Goal: Task Accomplishment & Management: Manage account settings

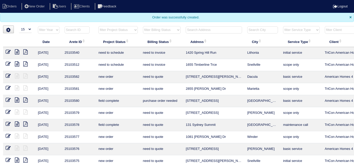
select select "15"
click at [200, 31] on input "text" at bounding box center [214, 29] width 56 height 7
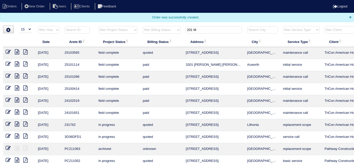
type input "201 M"
click at [10, 51] on icon at bounding box center [8, 51] width 5 height 5
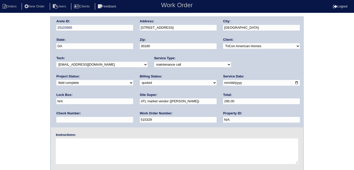
click at [140, 83] on select "need to quote quoted need to invoice invoiced paid warranty purchase order need…" at bounding box center [178, 83] width 77 height 6
select select "need to invoice"
click at [140, 80] on select "need to quote quoted need to invoice invoiced paid warranty purchase order need…" at bounding box center [178, 83] width 77 height 6
click at [9, 103] on div "Arete ID: 25103565 Address: 201 Martins Court City: Villa Rica State: GA Zip: 3…" at bounding box center [177, 119] width 354 height 207
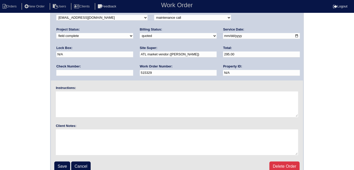
scroll to position [52, 0]
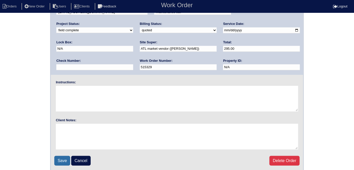
click at [63, 156] on input "Save" at bounding box center [62, 161] width 16 height 10
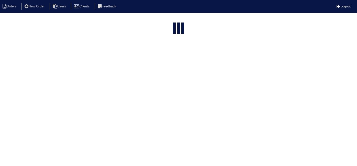
select select "15"
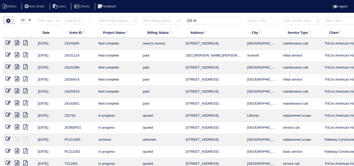
drag, startPoint x: 145, startPoint y: 24, endPoint x: 85, endPoint y: 21, distance: 60.8
click at [94, 22] on tr "filter Year -- Any Year -- 2025 2024 2023 2022 2021 2020 2019 filter Project St…" at bounding box center [225, 22] width 444 height 10
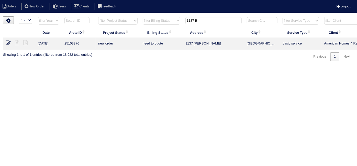
scroll to position [0, 89]
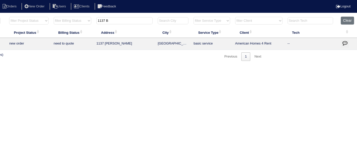
type input "1137 B"
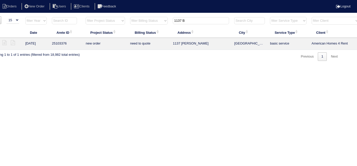
scroll to position [0, 0]
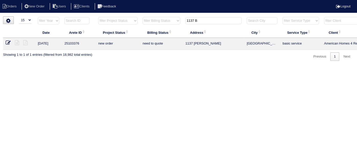
drag, startPoint x: 214, startPoint y: 17, endPoint x: 140, endPoint y: 8, distance: 74.5
click at [144, 16] on body "Orders New Order Users Clients Feedback Logout Orders New Order Users Clients M…" at bounding box center [178, 38] width 357 height 45
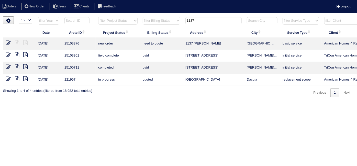
drag, startPoint x: 205, startPoint y: 18, endPoint x: 49, endPoint y: -2, distance: 156.9
click at [49, 0] on html "Orders New Order Users Clients Feedback Logout Orders New Order Users Clients M…" at bounding box center [178, 51] width 357 height 102
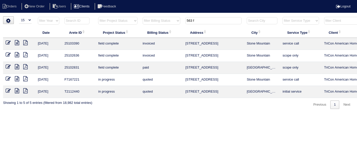
type input "563 f"
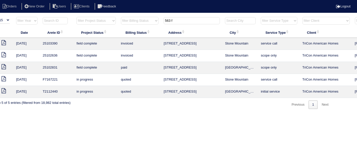
scroll to position [0, 89]
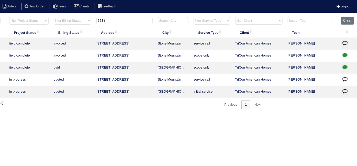
click at [347, 66] on icon "button" at bounding box center [345, 66] width 5 height 5
type textarea "8/11/25 - Service / Duct cleaning approved - Sent to Dan, Payton - KE 9/5/25 - …"
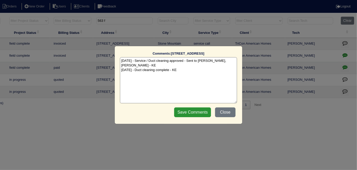
drag, startPoint x: 190, startPoint y: 66, endPoint x: 193, endPoint y: 75, distance: 10.3
click at [190, 66] on textarea "[DATE] - Service / Duct cleaning approved - Sent to [PERSON_NAME], [PERSON_NAME…" at bounding box center [178, 80] width 117 height 46
click at [222, 113] on button "Close" at bounding box center [225, 112] width 20 height 10
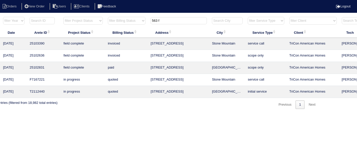
scroll to position [0, 0]
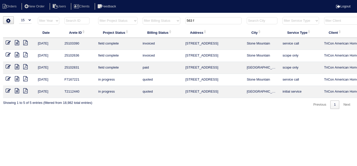
click at [17, 65] on icon at bounding box center [17, 66] width 4 height 5
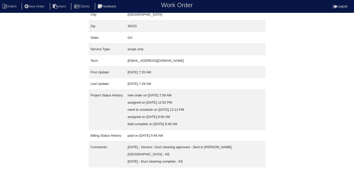
scroll to position [48, 0]
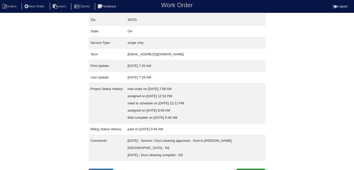
click at [99, 168] on link "Inspection" at bounding box center [101, 173] width 25 height 10
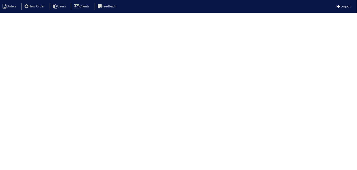
select select "0"
select select "York"
select select "0"
select select "3"
select select "0"
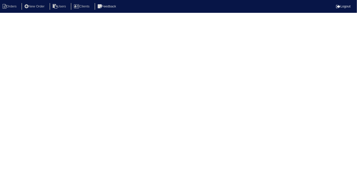
select select "0"
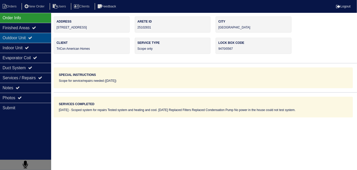
click at [29, 33] on div "Outdoor Unit" at bounding box center [25, 38] width 51 height 10
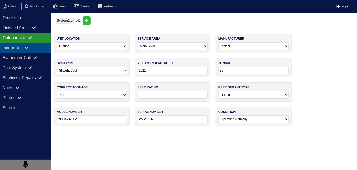
click at [25, 43] on div "Indoor Unit" at bounding box center [25, 48] width 51 height 10
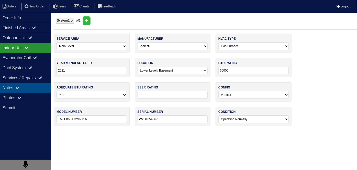
click at [20, 87] on icon at bounding box center [18, 87] width 4 height 4
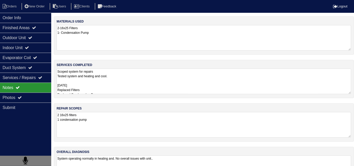
click at [159, 85] on textarea "Scoped system for repairs Tested system and heating and cool. 8/12/25 Replaced …" at bounding box center [204, 82] width 294 height 26
click at [31, 39] on div "Outdoor Unit" at bounding box center [25, 38] width 51 height 10
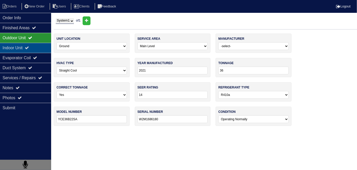
click at [29, 46] on icon at bounding box center [27, 48] width 4 height 4
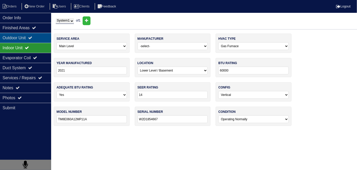
click at [26, 39] on div "Outdoor Unit" at bounding box center [25, 38] width 51 height 10
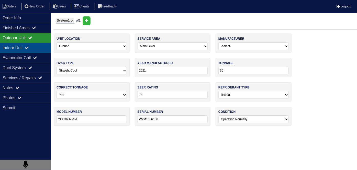
click at [26, 45] on div "Indoor Unit" at bounding box center [25, 48] width 51 height 10
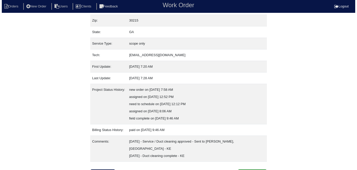
scroll to position [48, 0]
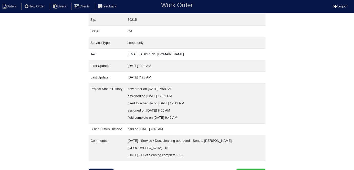
click at [245, 160] on div "Property: N/A Order: 25102831 Street address: 563 Fielding Ct City: Fayettevill…" at bounding box center [177, 73] width 177 height 210
click at [247, 168] on button "Clone Order" at bounding box center [250, 173] width 29 height 10
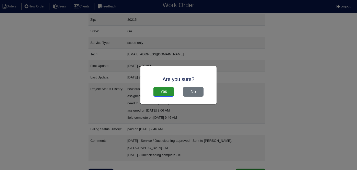
click at [164, 89] on input "Yes" at bounding box center [164, 92] width 20 height 10
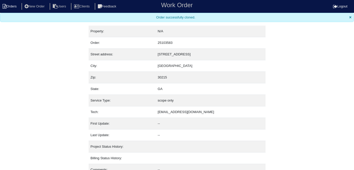
click at [9, 9] on li "Orders" at bounding box center [10, 6] width 21 height 7
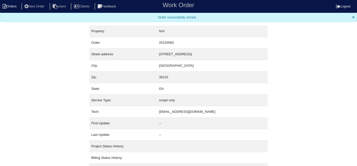
select select "15"
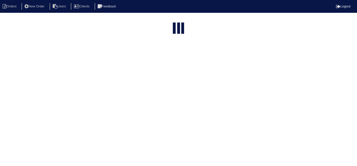
type input "563 f"
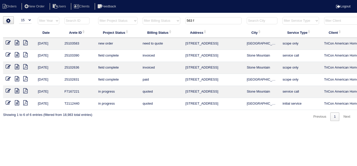
click at [7, 41] on icon at bounding box center [8, 42] width 5 height 5
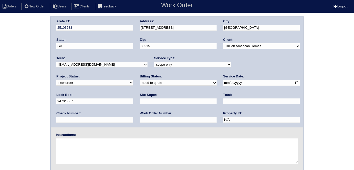
click at [133, 80] on select "new order assigned in progress field complete need to schedule admin review arc…" at bounding box center [94, 83] width 77 height 6
select select "field complete"
click at [133, 80] on select "new order assigned in progress field complete need to schedule admin review arc…" at bounding box center [94, 83] width 77 height 6
drag, startPoint x: 209, startPoint y: 63, endPoint x: 206, endPoint y: 66, distance: 3.7
click at [209, 63] on select "-select- initial service basic service maintenance call replacement scope servi…" at bounding box center [192, 65] width 77 height 6
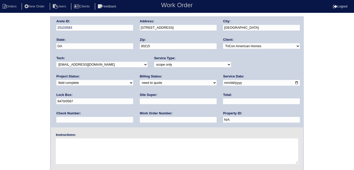
select select "service call"
click at [154, 62] on select "-select- initial service basic service maintenance call replacement scope servi…" at bounding box center [192, 65] width 77 height 6
click at [140, 102] on input "text" at bounding box center [178, 101] width 77 height 6
type input "[PERSON_NAME]"
click at [140, 122] on div "Work Order Number:" at bounding box center [178, 118] width 77 height 14
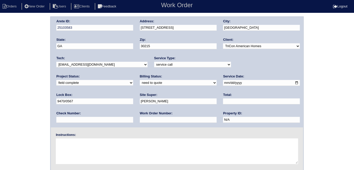
click at [140, 121] on input "text" at bounding box center [178, 120] width 77 height 6
type input "552805"
click at [92, 143] on textarea at bounding box center [177, 151] width 242 height 26
type textarea "THIS IS FOR DUCT CLEANING ONLY"
click at [0, 79] on div "Arete ID: 25103583 Address: 563 Fielding Ct City: Fayetteville State: GA Zip: 3…" at bounding box center [177, 119] width 354 height 207
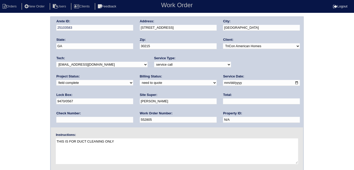
scroll to position [52, 0]
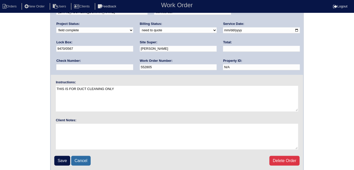
click at [86, 159] on link "Cancel" at bounding box center [80, 161] width 19 height 10
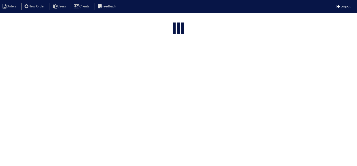
select select "15"
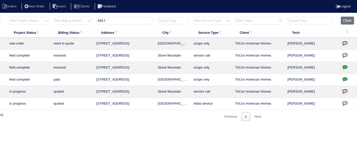
click at [343, 79] on icon "button" at bounding box center [345, 79] width 5 height 5
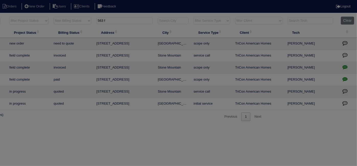
type textarea "8/11/25 - Service / Duct cleaning approved - Sent to Dan, Payton - KE 9/5/25 - …"
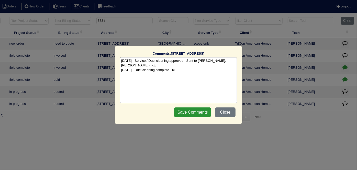
click at [203, 70] on textarea "8/11/25 - Service / Duct cleaning approved - Sent to Dan, Payton - KE 9/5/25 - …" at bounding box center [178, 80] width 117 height 46
click at [226, 109] on button "Close" at bounding box center [225, 112] width 20 height 10
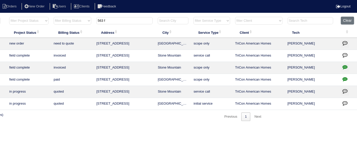
scroll to position [0, 0]
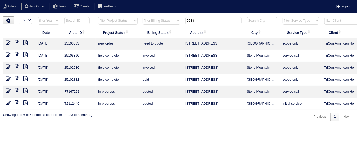
click at [19, 41] on icon at bounding box center [17, 42] width 4 height 5
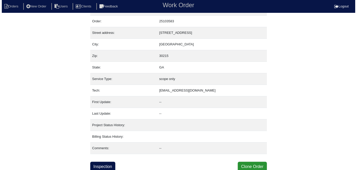
scroll to position [13, 0]
click at [247, 164] on button "Clone Order" at bounding box center [250, 166] width 29 height 10
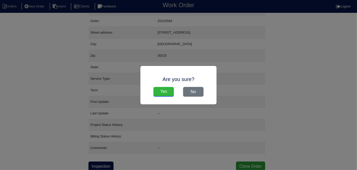
click at [162, 96] on input "Yes" at bounding box center [164, 92] width 20 height 10
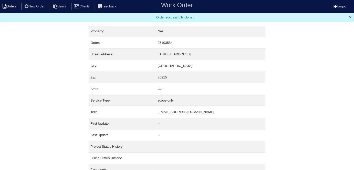
click at [18, 7] on li "Orders" at bounding box center [10, 6] width 21 height 7
select select "15"
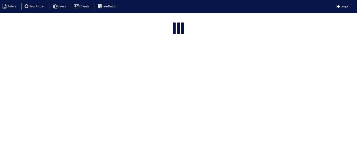
type input "563 f"
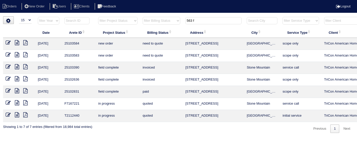
click at [9, 41] on icon at bounding box center [8, 42] width 5 height 5
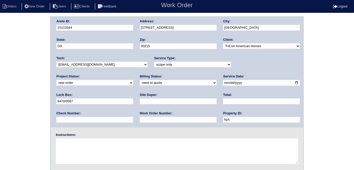
click at [140, 118] on input "text" at bounding box center [178, 120] width 77 height 6
type input "52805"
click at [133, 98] on input "9470/0567" at bounding box center [94, 101] width 77 height 6
drag, startPoint x: 235, startPoint y: 83, endPoint x: 217, endPoint y: 84, distance: 18.0
click at [217, 84] on div "Arete ID: 25103584 Address: 563 Fielding Ct City: Fayetteville State: GA Zip: 3…" at bounding box center [177, 72] width 252 height 110
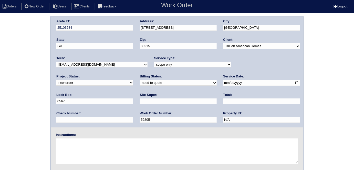
type input "0567"
click at [140, 100] on input "text" at bounding box center [178, 101] width 77 height 6
type input "Ithamar Yehudah"
click at [133, 80] on select "new order assigned in progress field complete need to schedule admin review arc…" at bounding box center [94, 83] width 77 height 6
select select "field complete"
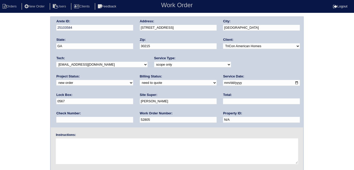
click at [133, 80] on select "new order assigned in progress field complete need to schedule admin review arc…" at bounding box center [94, 83] width 77 height 6
click at [154, 63] on select "-select- initial service basic service maintenance call replacement scope servi…" at bounding box center [192, 65] width 77 height 6
select select "service call"
click at [154, 62] on select "-select- initial service basic service maintenance call replacement scope servi…" at bounding box center [192, 65] width 77 height 6
click at [92, 139] on textarea at bounding box center [177, 151] width 242 height 26
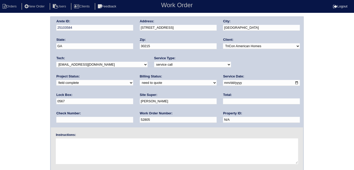
click at [86, 142] on textarea at bounding box center [177, 151] width 242 height 26
type textarea "f"
type textarea "THIS IS FOR ODOBAN ONLY"
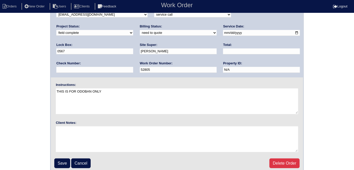
scroll to position [52, 0]
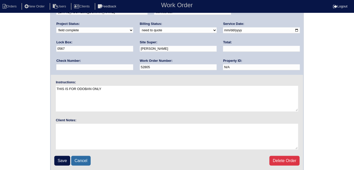
click at [75, 158] on link "Cancel" at bounding box center [80, 161] width 19 height 10
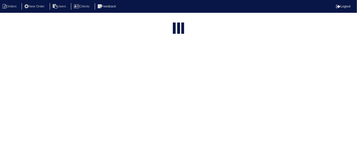
select select "15"
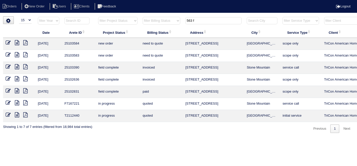
click at [8, 42] on icon at bounding box center [8, 42] width 5 height 5
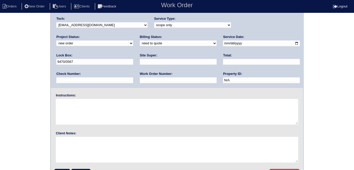
scroll to position [52, 0]
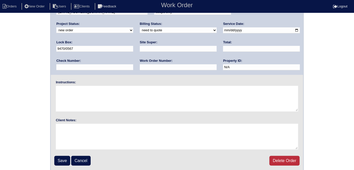
click at [284, 161] on link "Delete Order" at bounding box center [284, 161] width 30 height 10
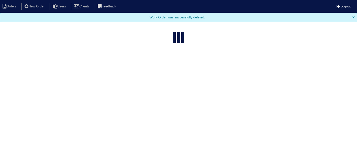
select select "15"
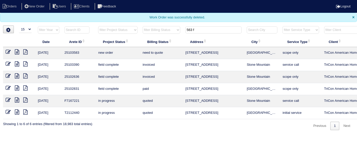
click at [9, 50] on icon at bounding box center [8, 51] width 5 height 5
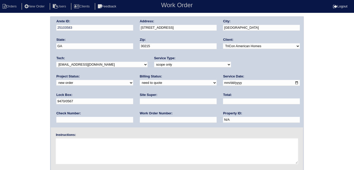
click at [140, 99] on input "text" at bounding box center [178, 101] width 77 height 6
type input "[PERSON_NAME]"
drag, startPoint x: 234, startPoint y: 81, endPoint x: 196, endPoint y: 77, distance: 38.8
click at [199, 78] on div "Arete ID: 25103583 Address: [STREET_ADDRESS] City: [GEOGRAPHIC_DATA] State: [GE…" at bounding box center [177, 72] width 252 height 110
type input "0567"
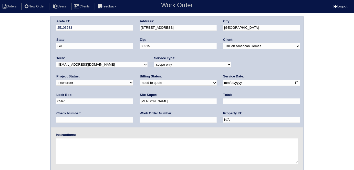
click at [133, 80] on select "new order assigned in progress field complete need to schedule admin review arc…" at bounding box center [94, 83] width 77 height 6
select select "field complete"
click at [133, 80] on select "new order assigned in progress field complete need to schedule admin review arc…" at bounding box center [94, 83] width 77 height 6
click at [214, 65] on select "-select- initial service basic service maintenance call replacement scope servi…" at bounding box center [192, 65] width 77 height 6
select select "service call"
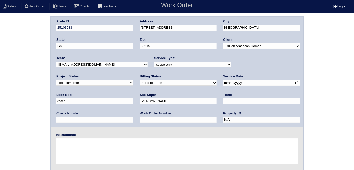
click at [154, 62] on select "-select- initial service basic service maintenance call replacement scope servi…" at bounding box center [192, 65] width 77 height 6
click at [128, 152] on textarea at bounding box center [177, 151] width 242 height 26
type textarea "t"
type textarea "THIS IS FOR ODOBAN ONLY"
drag, startPoint x: 0, startPoint y: 102, endPoint x: 4, endPoint y: 99, distance: 5.0
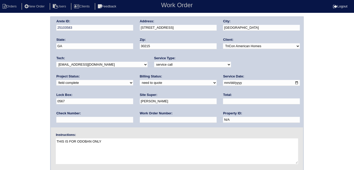
click at [0, 100] on div "Arete ID: 25103583 Address: [STREET_ADDRESS] City: [GEOGRAPHIC_DATA] State: [GE…" at bounding box center [177, 119] width 354 height 207
click at [28, 40] on div "Arete ID: 25103583 Address: [STREET_ADDRESS] City: [GEOGRAPHIC_DATA] State: [GE…" at bounding box center [177, 119] width 354 height 207
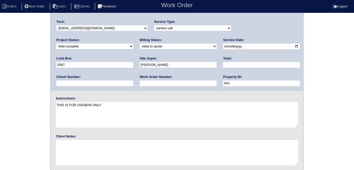
scroll to position [52, 0]
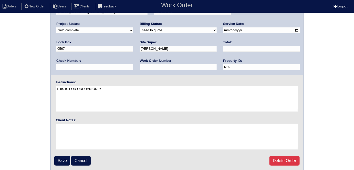
click at [56, 156] on input "Save" at bounding box center [62, 161] width 16 height 10
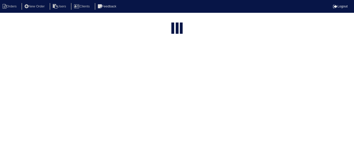
select select "15"
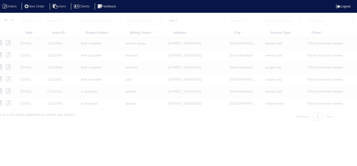
scroll to position [0, 89]
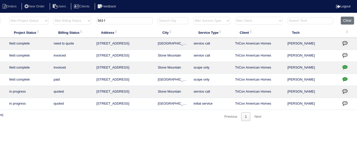
click at [347, 40] on icon "button" at bounding box center [345, 42] width 5 height 5
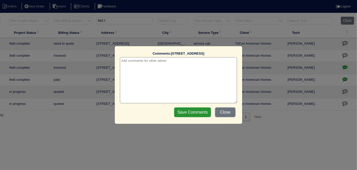
click at [136, 64] on textarea at bounding box center [178, 80] width 117 height 46
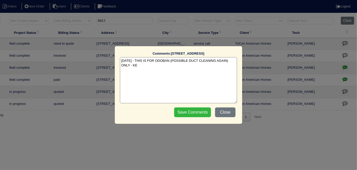
type textarea "[DATE] - THIS IS FOR ODOBAN (POSSIBLE DUCT CLEANING AGAIN) ONLY - KE"
click at [191, 111] on input "Save Comments" at bounding box center [192, 112] width 37 height 10
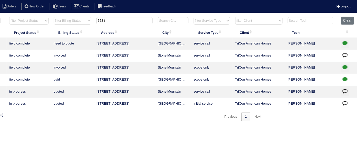
drag, startPoint x: 123, startPoint y: 23, endPoint x: 37, endPoint y: 20, distance: 86.0
click at [49, 17] on tr "filter Year -- Any Year -- 2025 2024 2023 2022 2021 2020 2019 filter Project St…" at bounding box center [136, 22] width 444 height 10
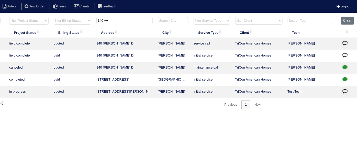
scroll to position [0, 0]
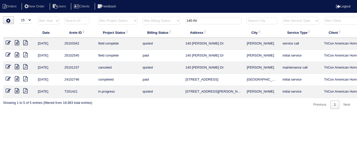
type input "140 AV"
